Goal: Find specific page/section: Find specific page/section

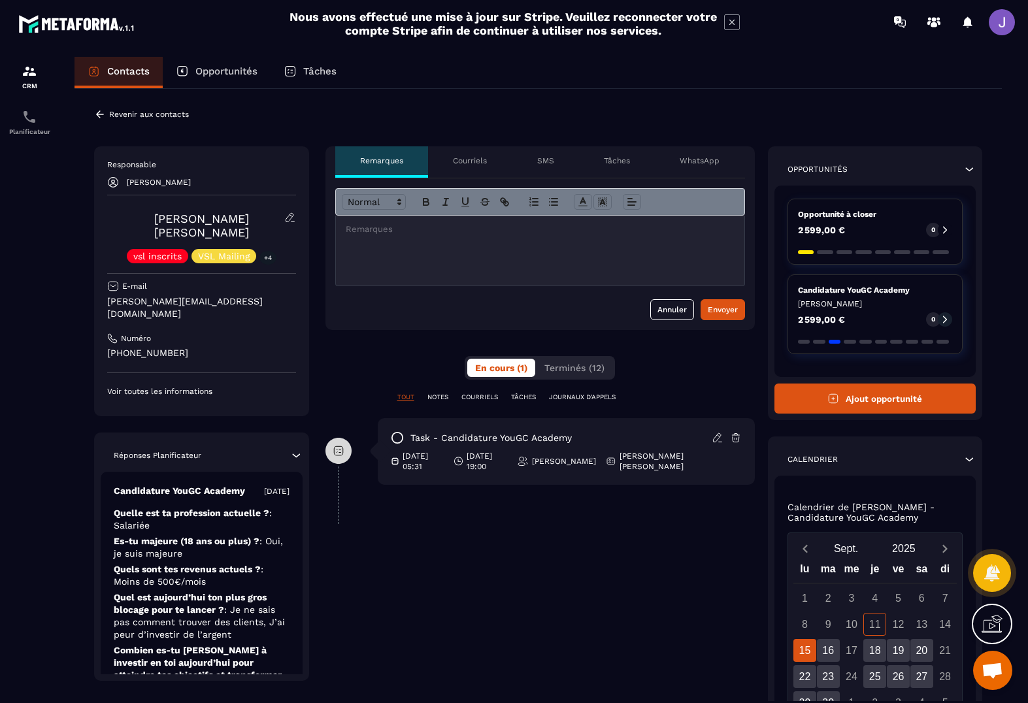
drag, startPoint x: 195, startPoint y: 327, endPoint x: 238, endPoint y: 333, distance: 43.6
click at [192, 311] on div "Responsable [PERSON_NAME] [PERSON_NAME] [PERSON_NAME] vsl inscrits VSL Mailing …" at bounding box center [201, 277] width 189 height 237
click at [252, 342] on div "Responsable [PERSON_NAME] [PERSON_NAME] [PERSON_NAME] vsl inscrits VSL Mailing …" at bounding box center [201, 277] width 189 height 237
drag, startPoint x: 204, startPoint y: 327, endPoint x: 63, endPoint y: 319, distance: 141.3
click at [63, 319] on div "Contacts Opportunités Tâches Revenir aux contacts Responsable [PERSON_NAME] [PE…" at bounding box center [537, 392] width 953 height 670
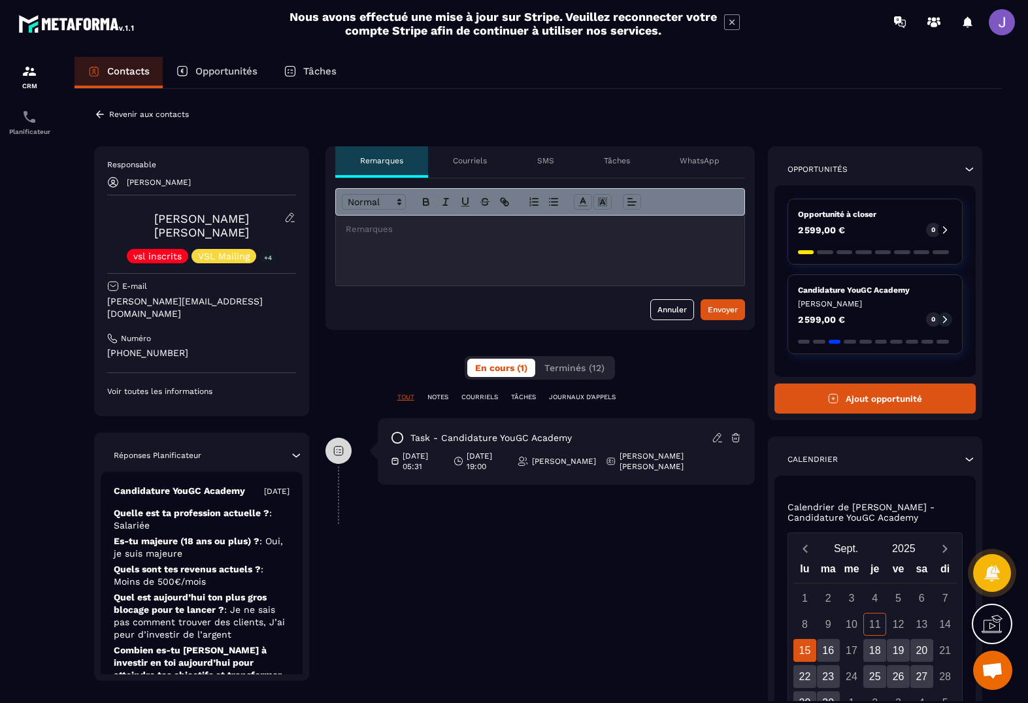
copy p "[PHONE_NUMBER]"
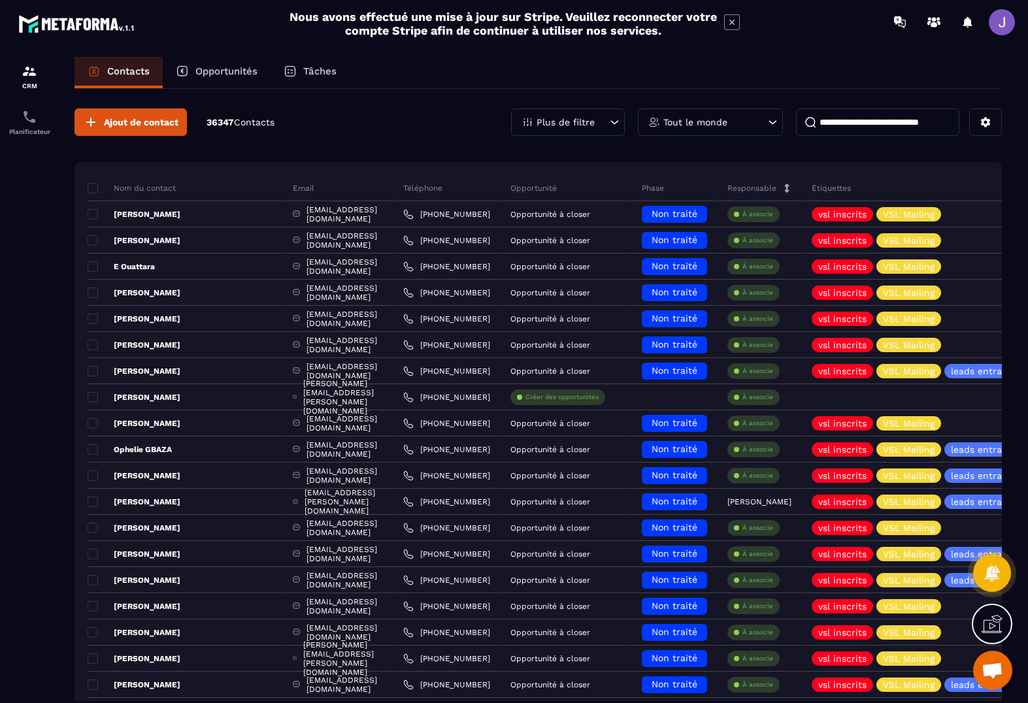
click at [863, 131] on input at bounding box center [877, 121] width 163 height 27
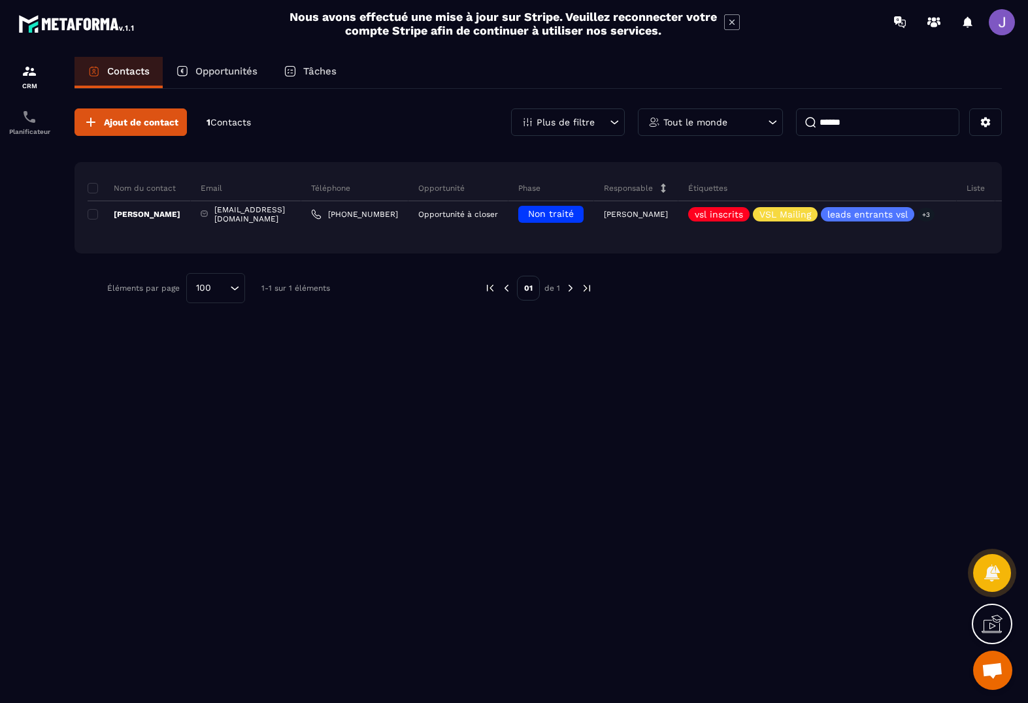
type input "******"
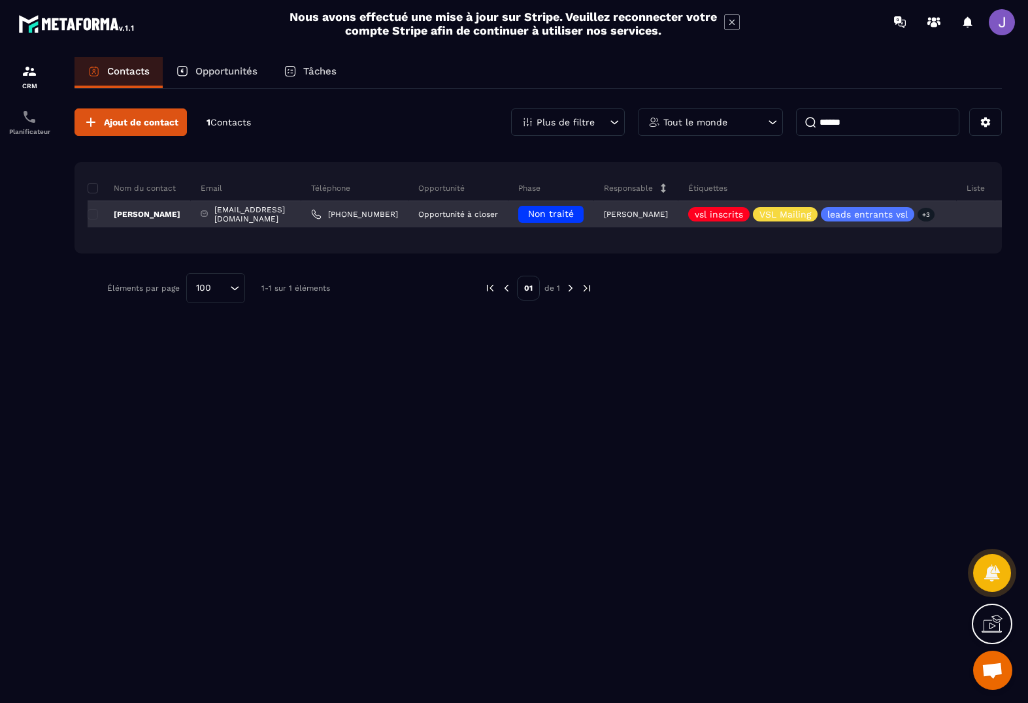
drag, startPoint x: 812, startPoint y: 146, endPoint x: 150, endPoint y: 215, distance: 665.4
click at [150, 215] on p "[PERSON_NAME]" at bounding box center [134, 214] width 93 height 10
